Goal: Information Seeking & Learning: Learn about a topic

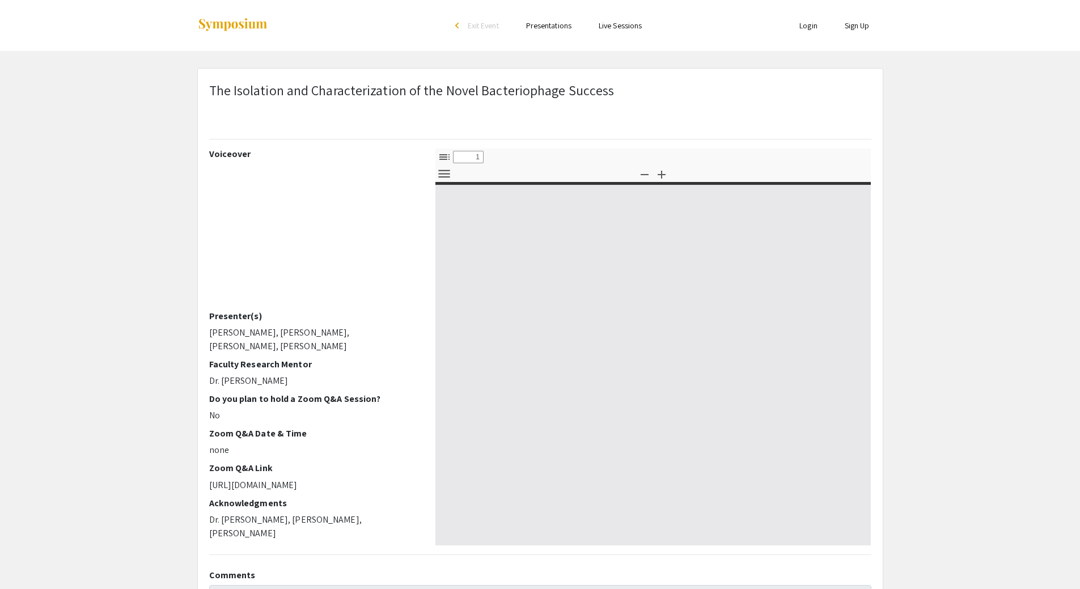
select select "custom"
type input "0"
select select "custom"
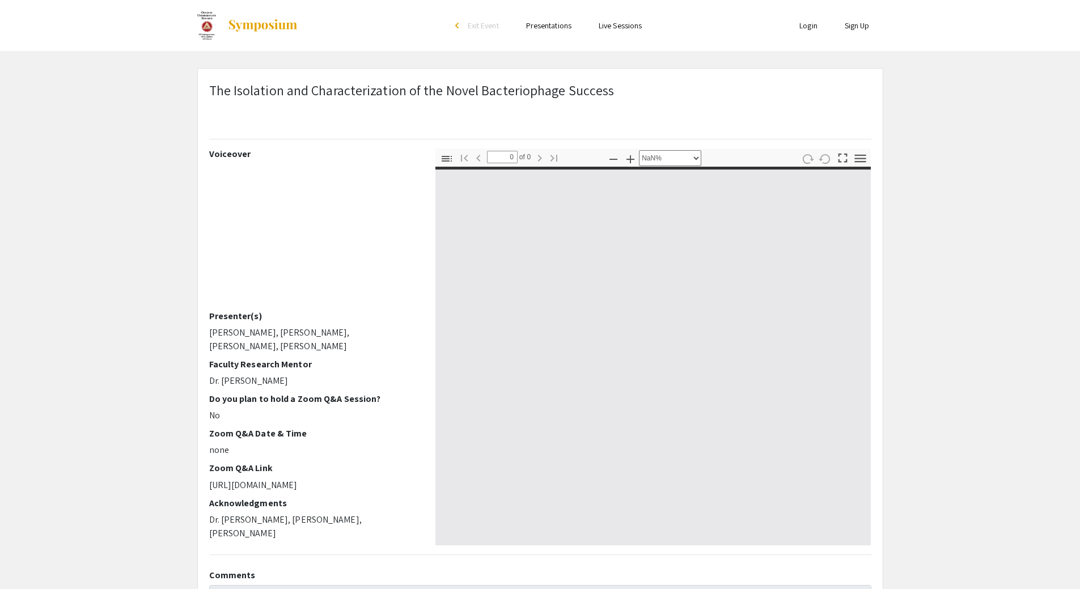
type input "1"
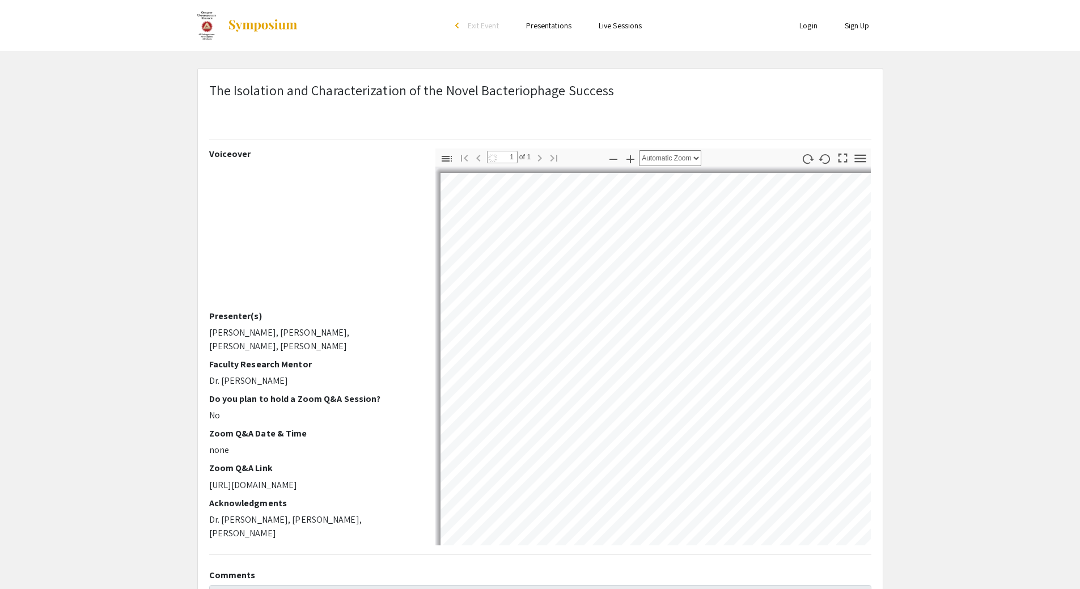
select select "auto"
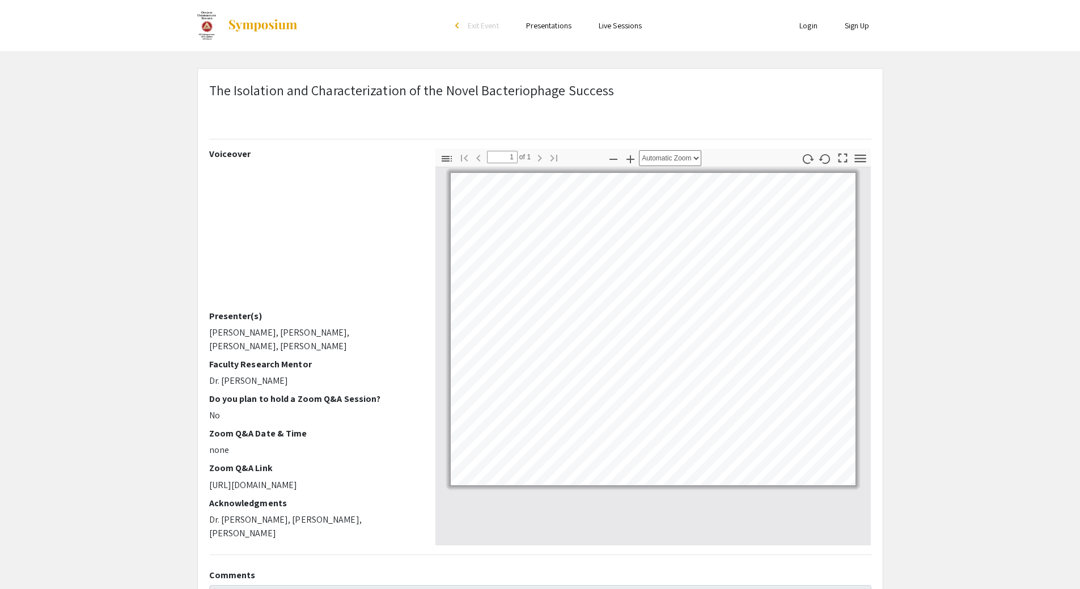
click at [211, 20] on img at bounding box center [206, 25] width 19 height 28
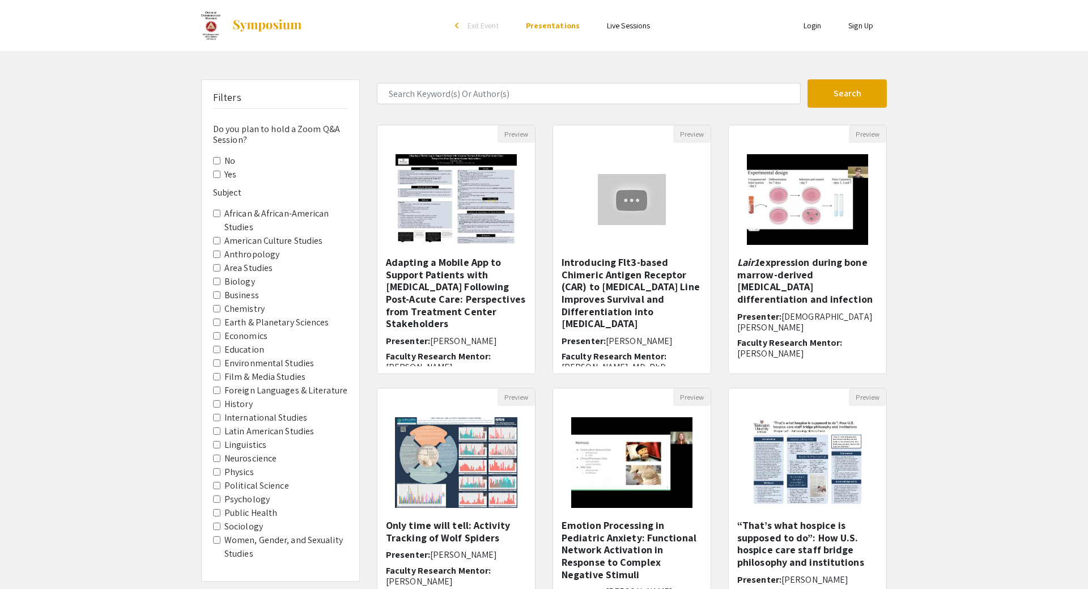
select select "custom"
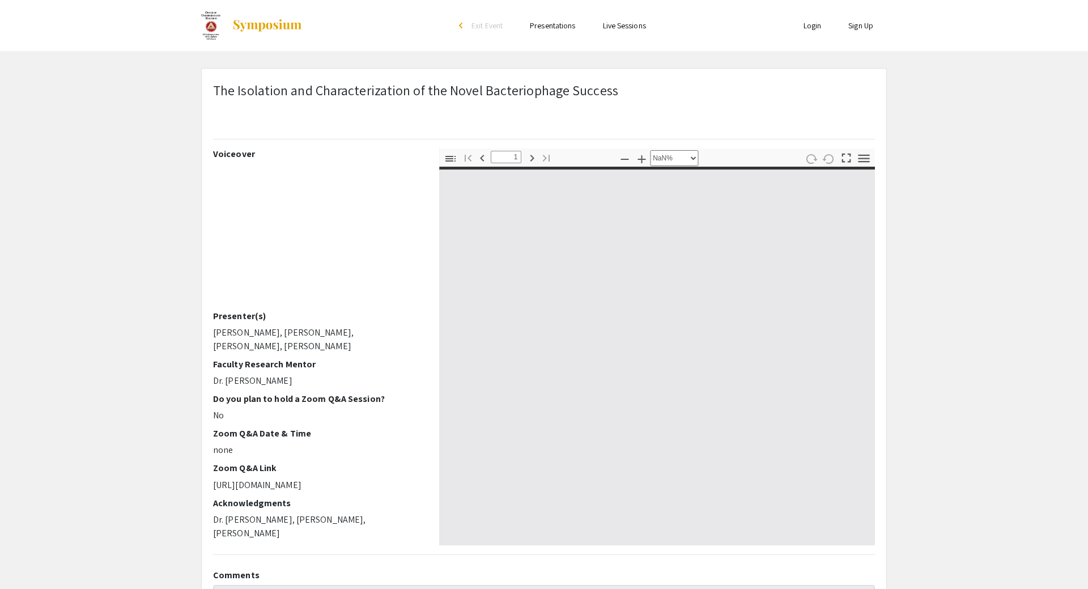
type input "0"
select select "auto"
type input "1"
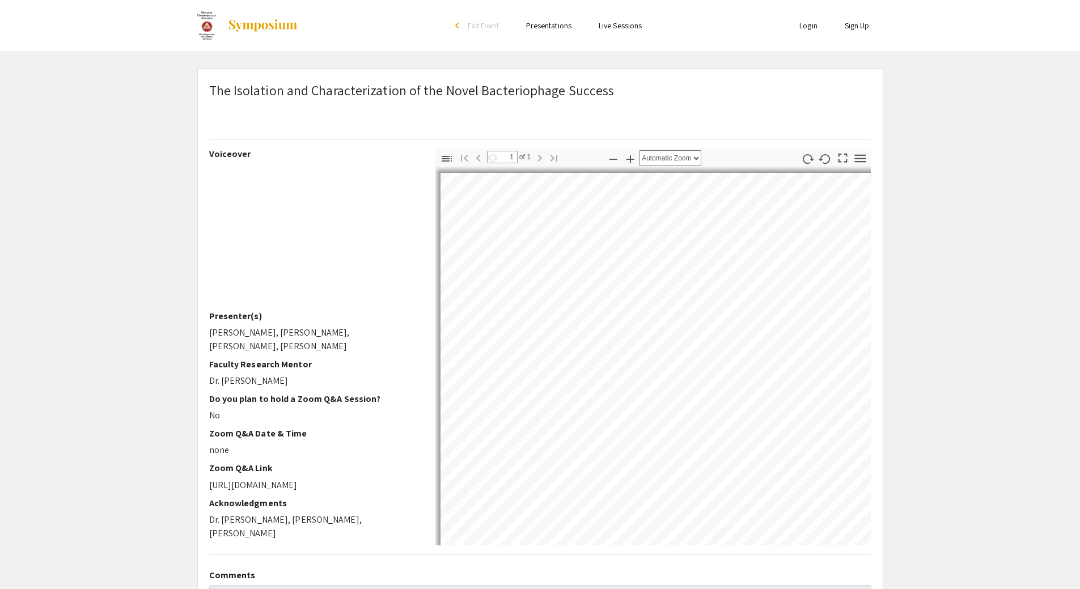
select select "auto"
